Goal: Transaction & Acquisition: Purchase product/service

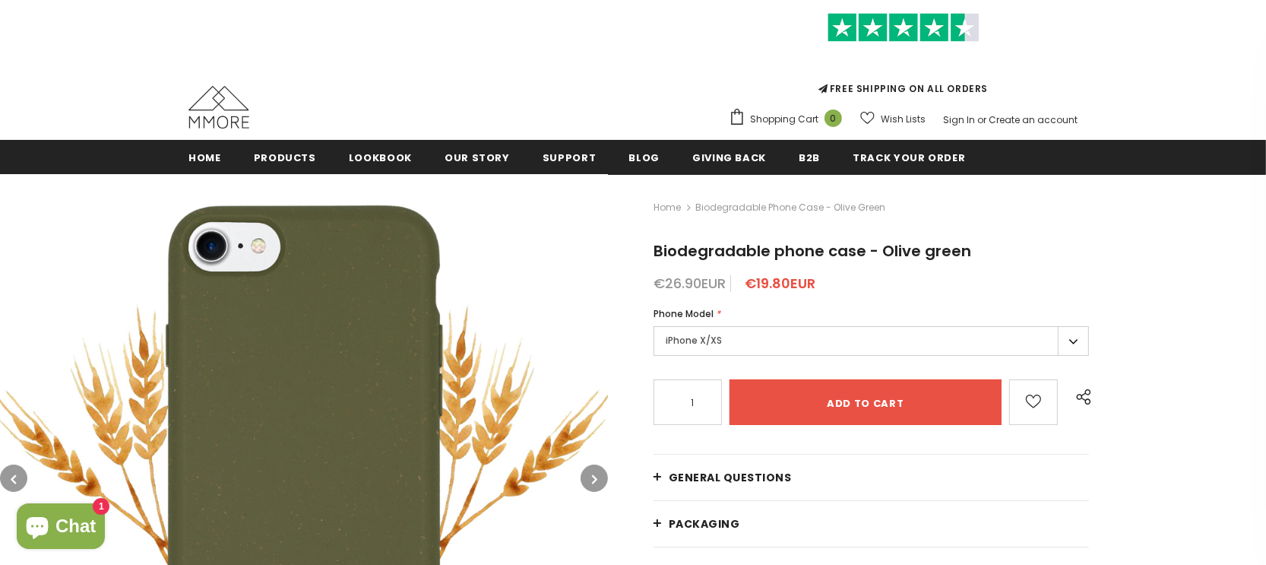
scroll to position [152, 0]
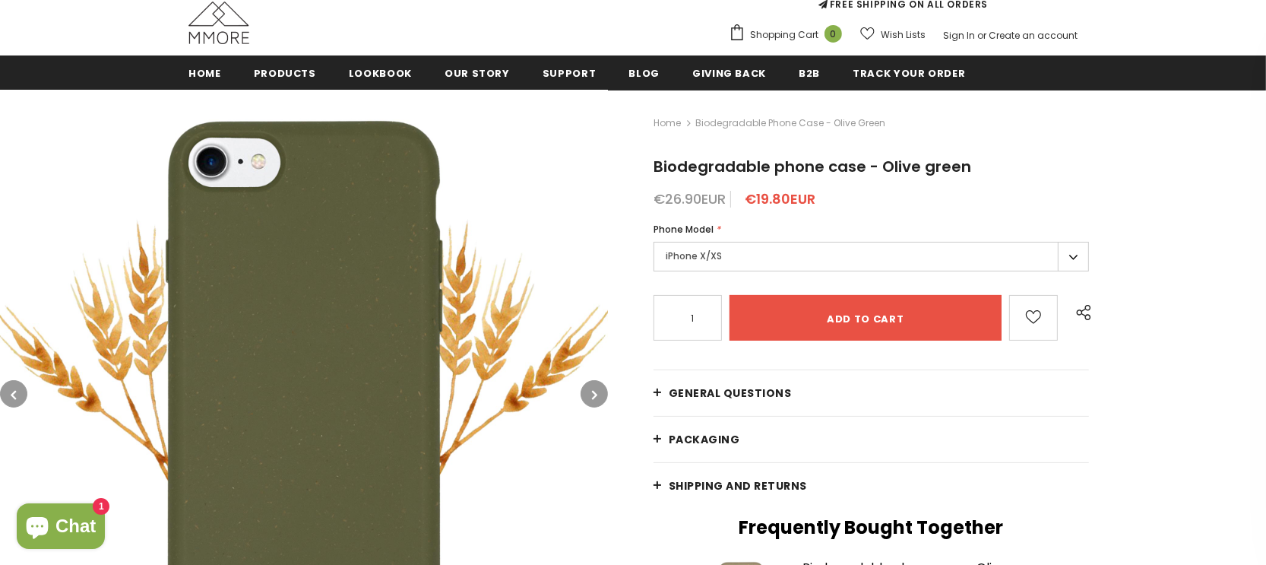
click at [1069, 259] on label "iPhone X/XS" at bounding box center [872, 257] width 436 height 30
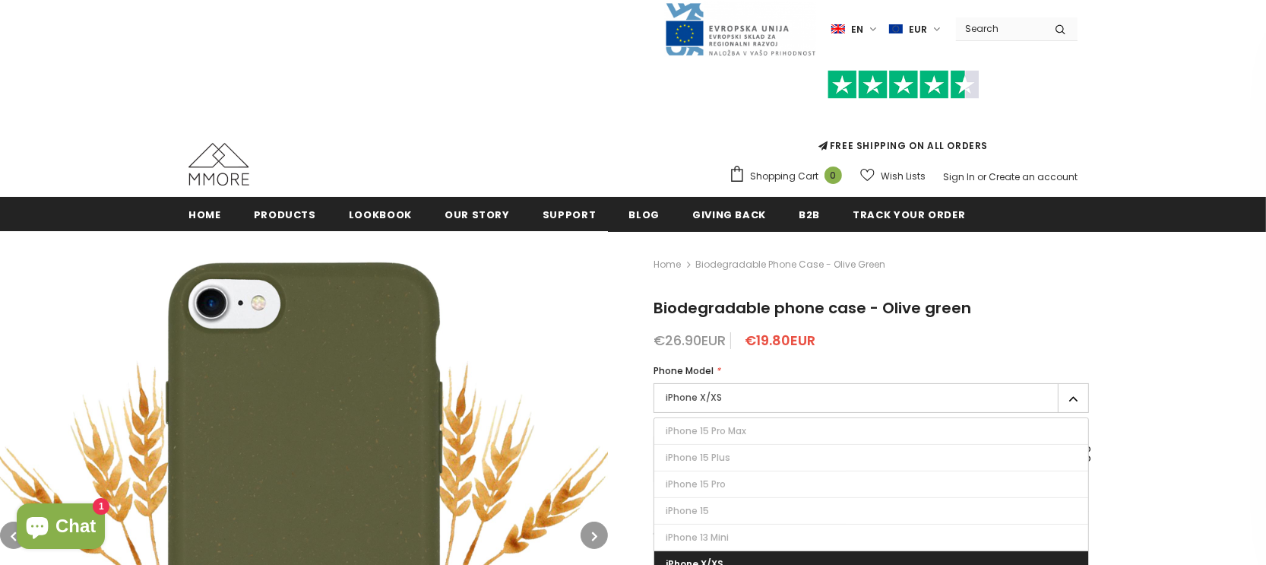
scroll to position [0, 0]
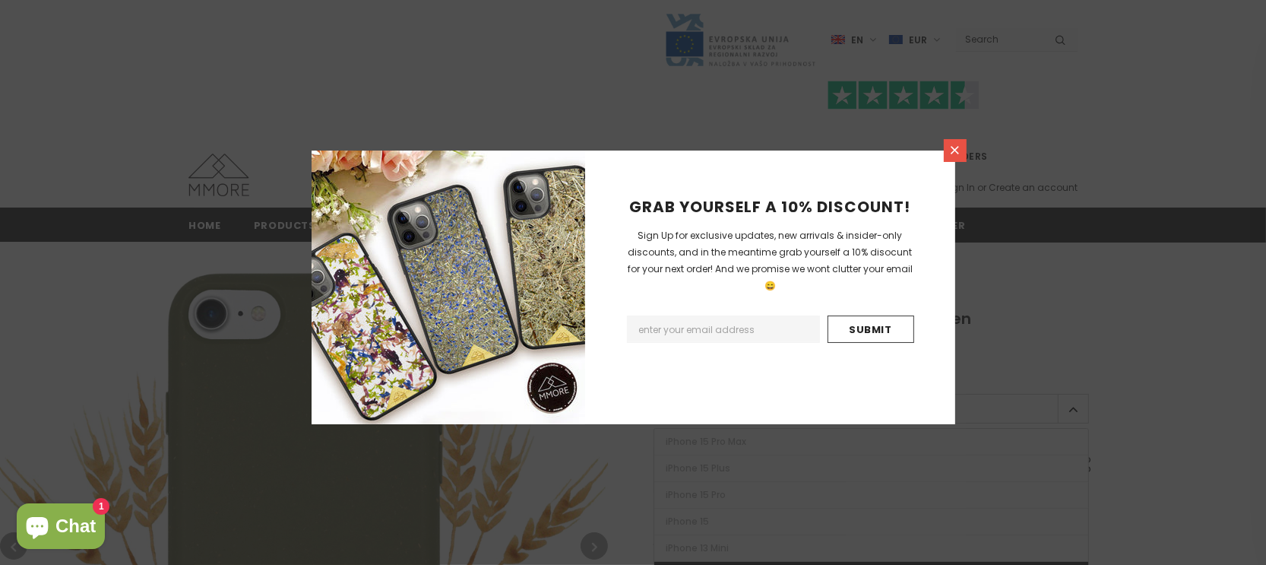
click at [953, 150] on icon at bounding box center [955, 150] width 13 height 13
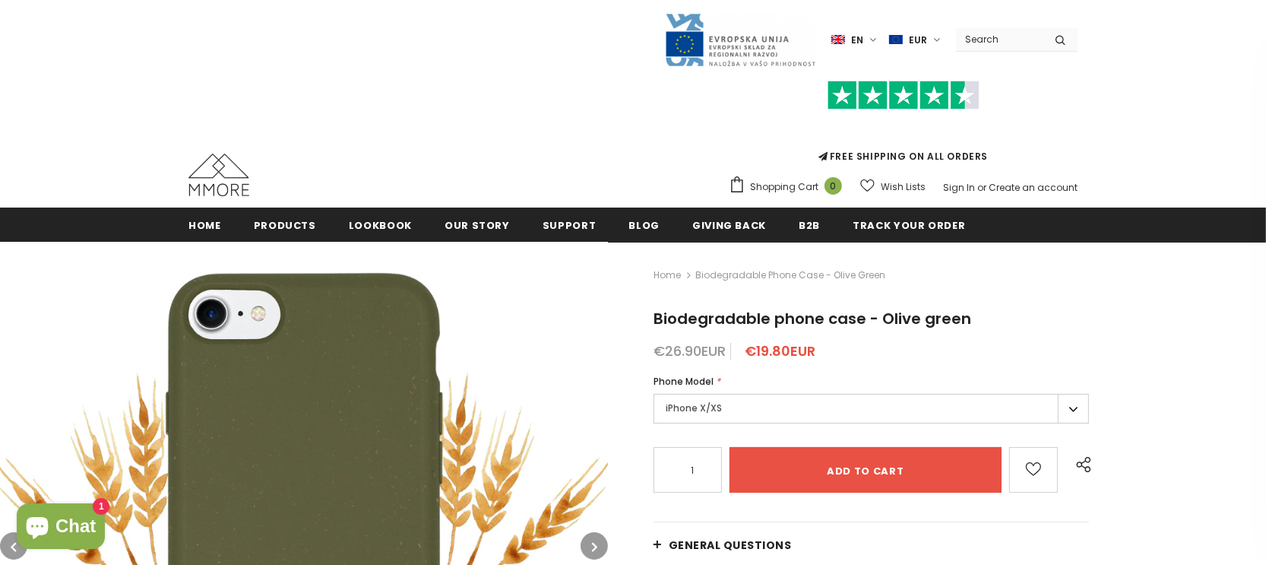
click at [1006, 38] on input "Search Site" at bounding box center [999, 39] width 87 height 22
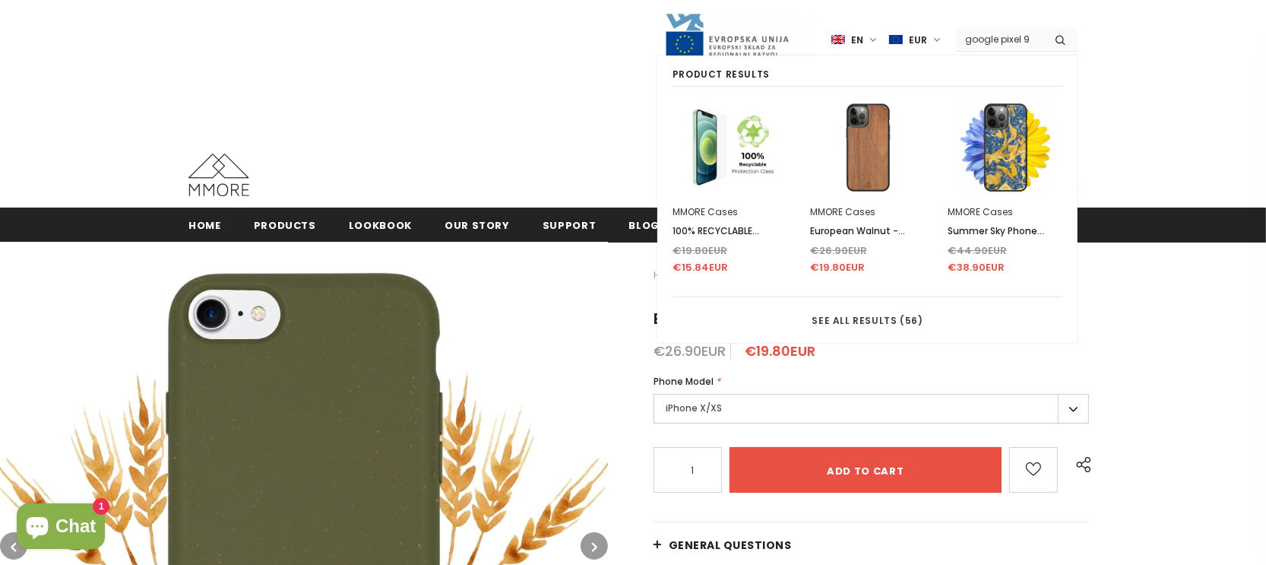
type input "google pixel 9"
click at [1044, 28] on button "submit" at bounding box center [1061, 39] width 34 height 23
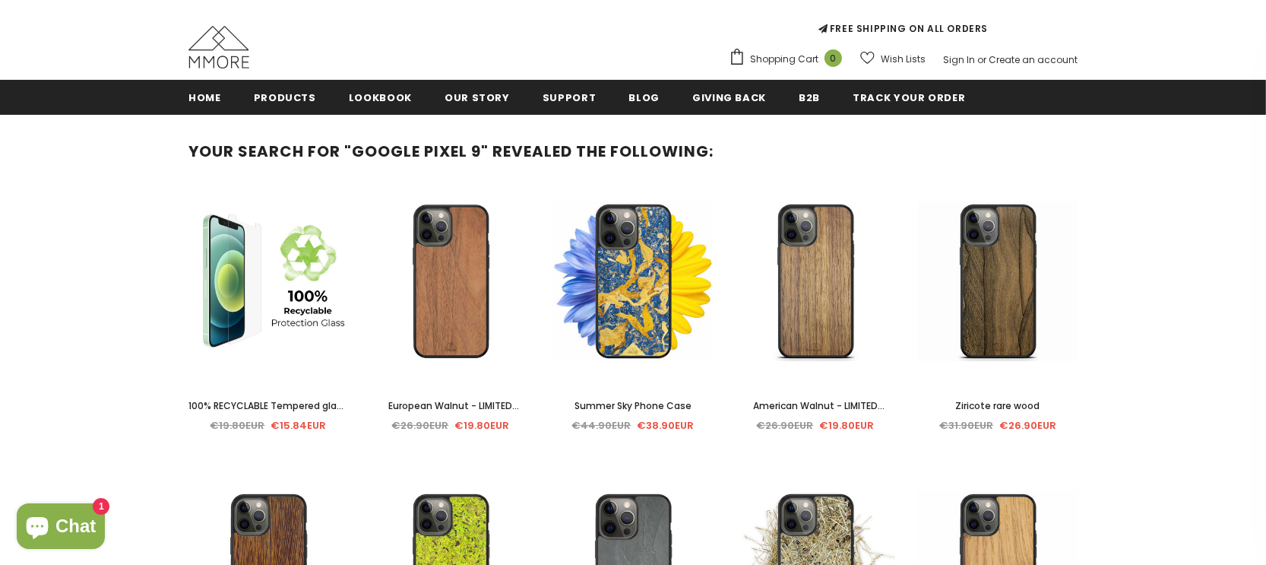
scroll to position [152, 0]
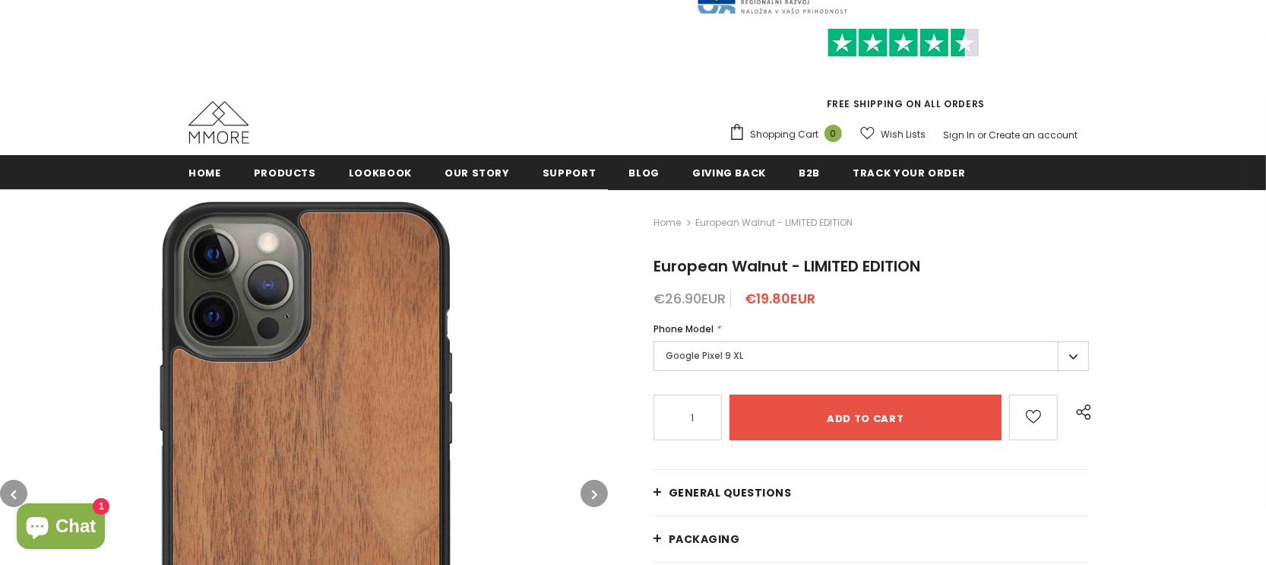
scroll to position [152, 0]
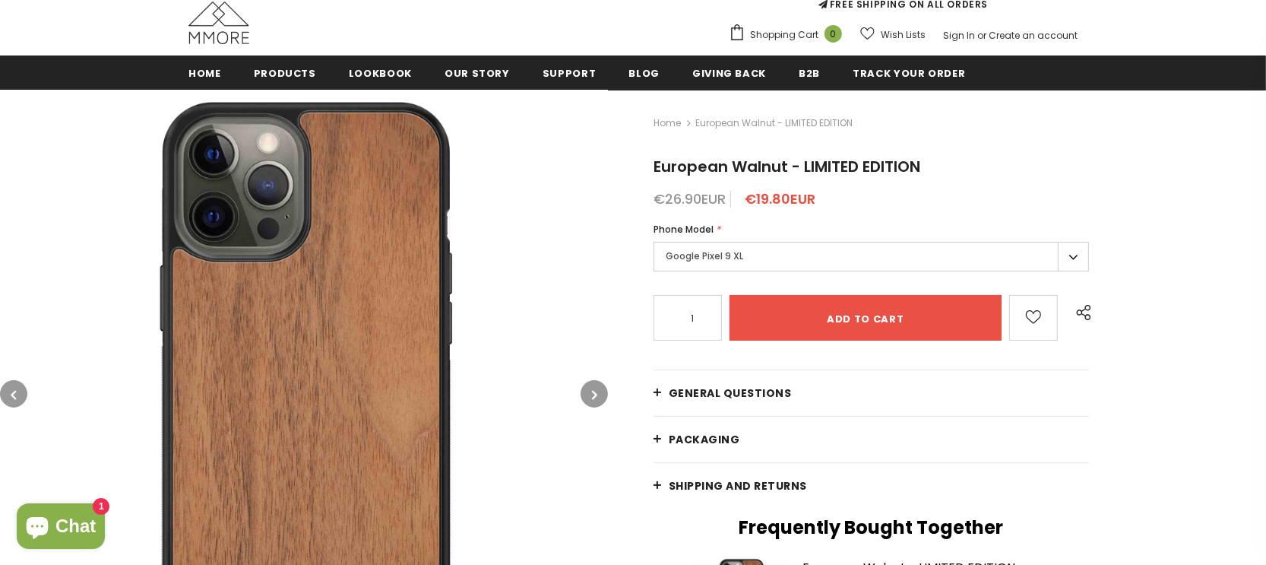
click at [962, 260] on label "Google Pixel 9 XL" at bounding box center [872, 257] width 436 height 30
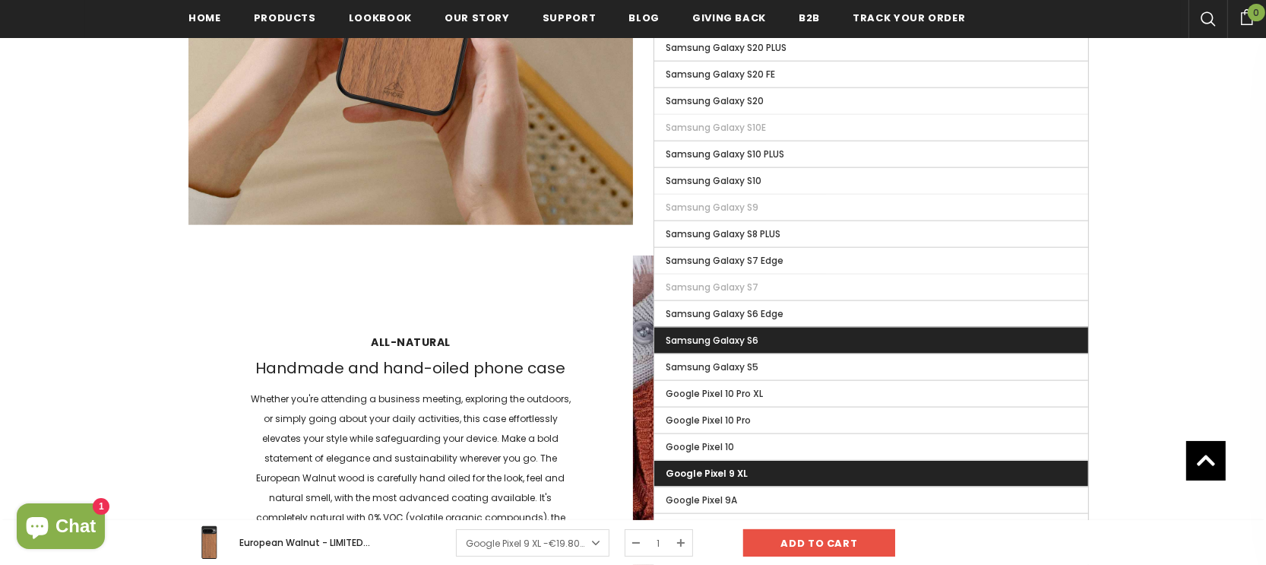
scroll to position [2052, 0]
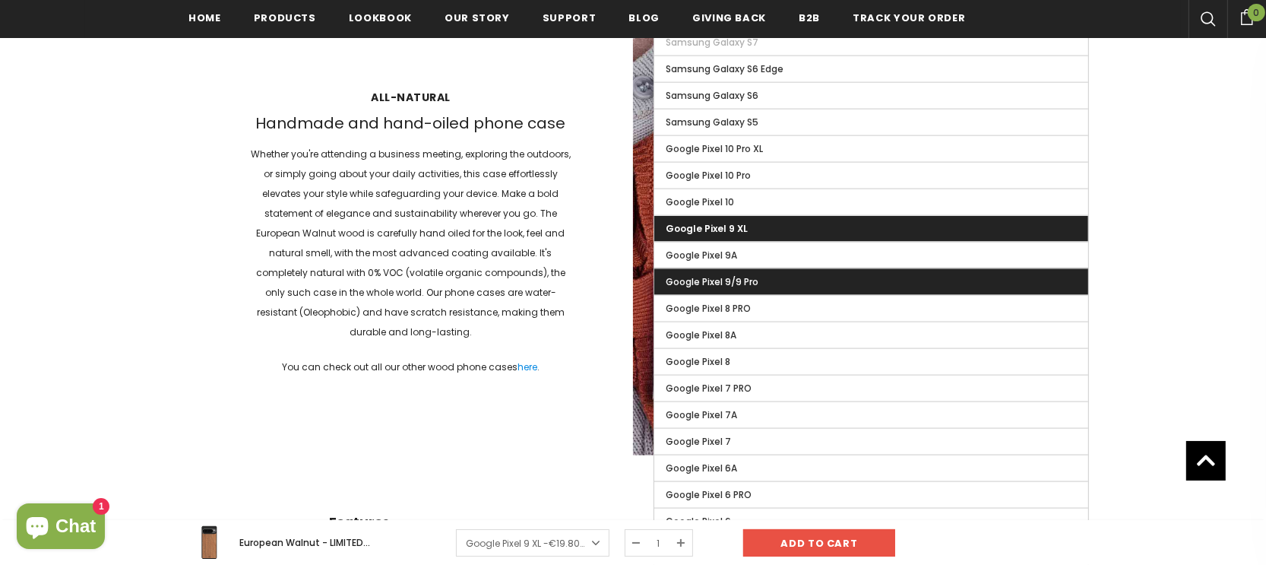
click at [807, 283] on label "Google Pixel 9/9 Pro" at bounding box center [871, 282] width 434 height 26
click at [0, 0] on input "Google Pixel 9/9 Pro" at bounding box center [0, 0] width 0 height 0
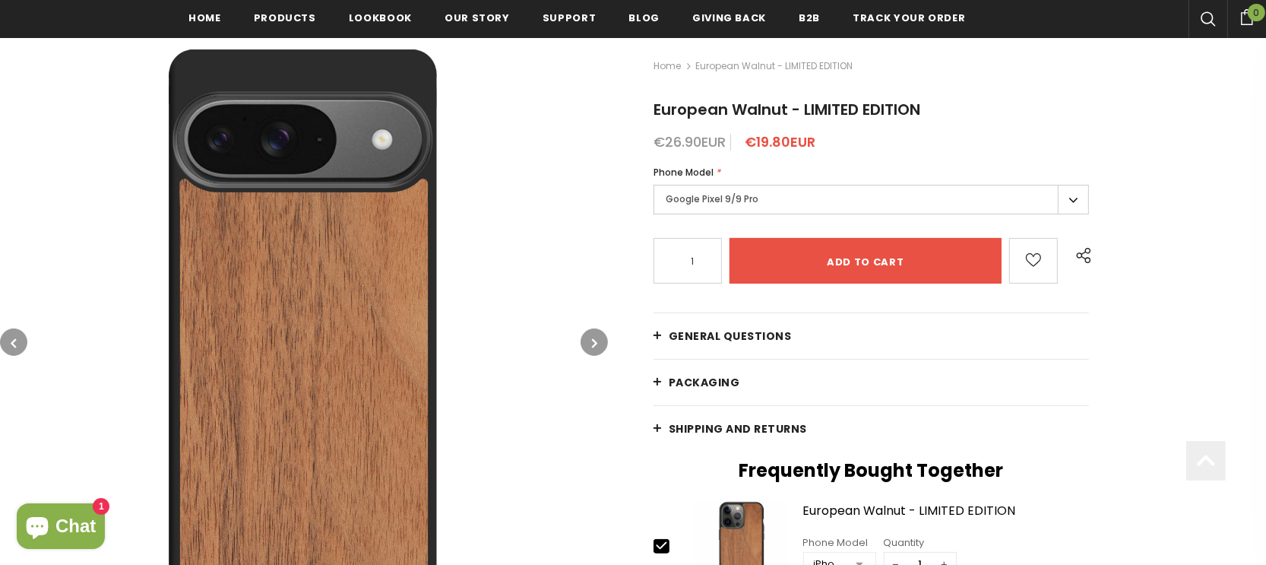
scroll to position [228, 0]
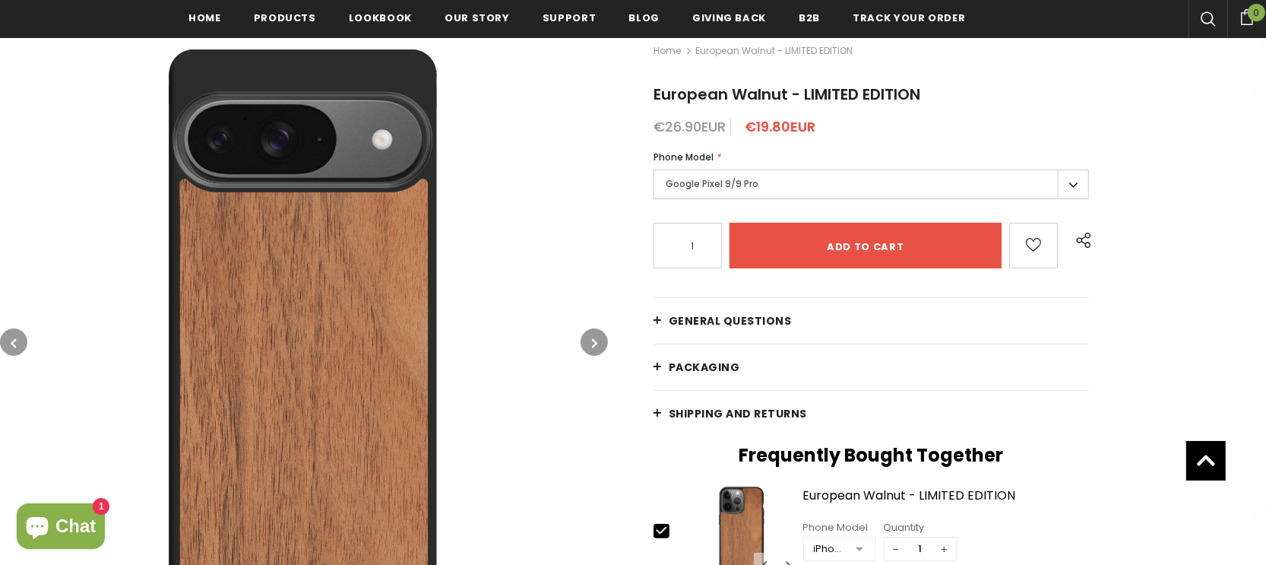
click at [742, 415] on span "Shipping and returns" at bounding box center [738, 413] width 138 height 15
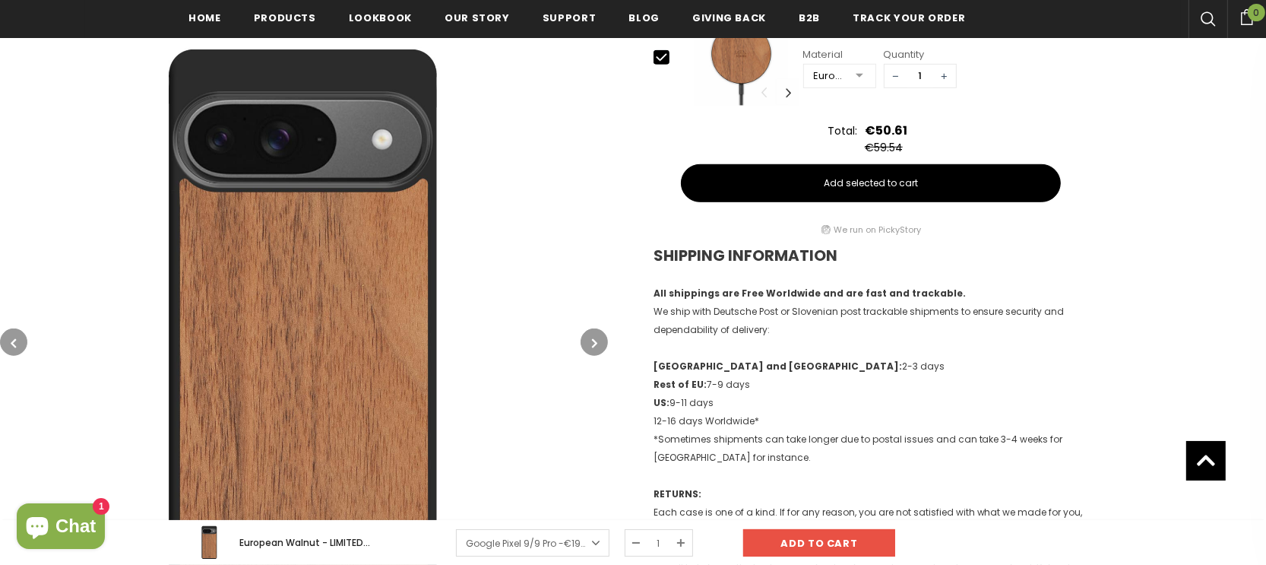
scroll to position [988, 0]
